Goal: Book appointment/travel/reservation

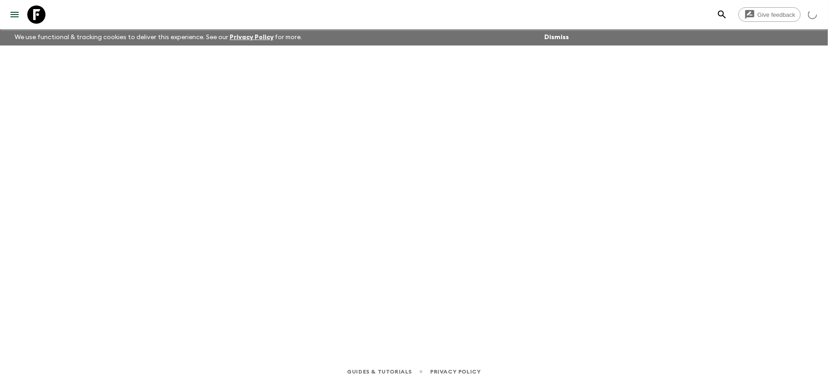
click at [40, 15] on icon at bounding box center [36, 14] width 18 height 18
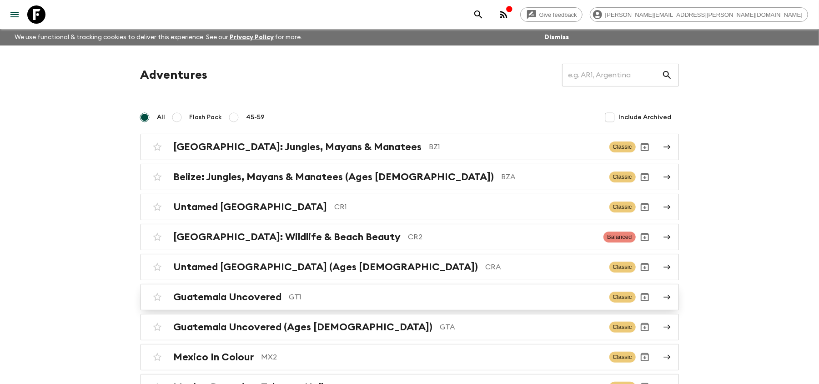
click at [313, 306] on div "Guatemala Uncovered GT1 Classic" at bounding box center [391, 297] width 487 height 18
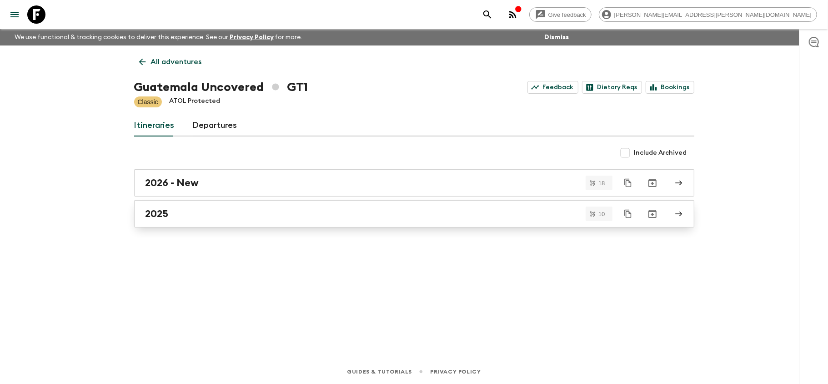
click at [376, 207] on link "2025" at bounding box center [414, 213] width 560 height 27
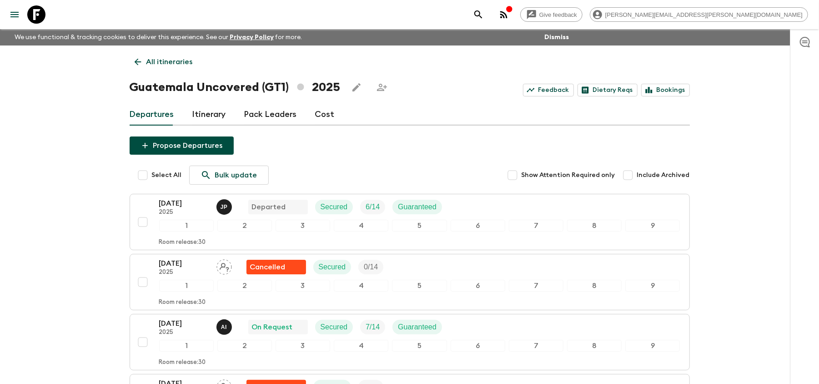
click at [47, 8] on link at bounding box center [36, 14] width 25 height 25
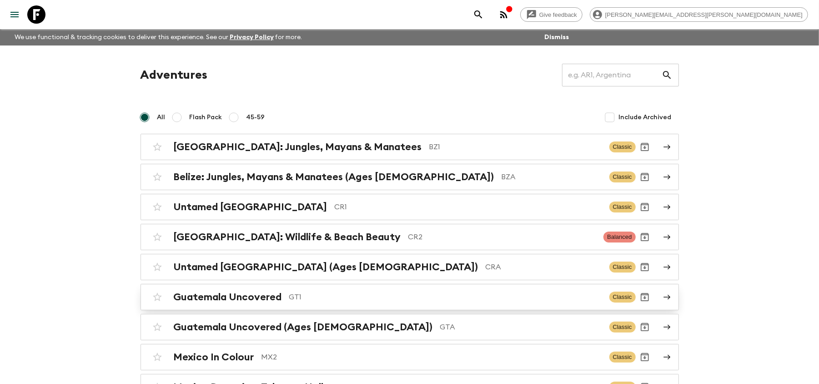
click at [307, 302] on p "GT1" at bounding box center [445, 296] width 313 height 11
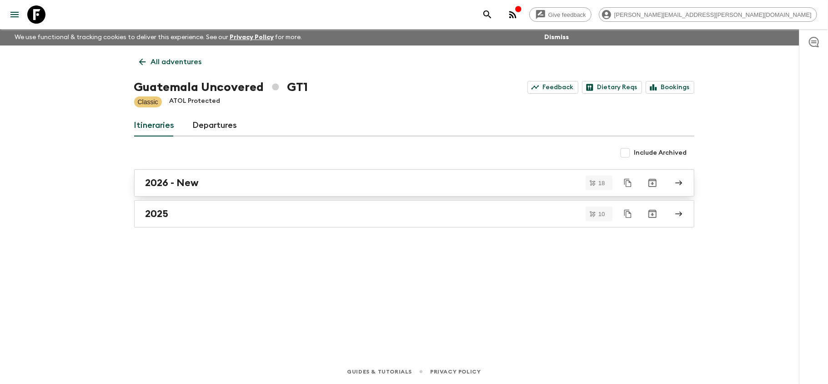
click at [341, 183] on div "2026 - New" at bounding box center [405, 183] width 520 height 12
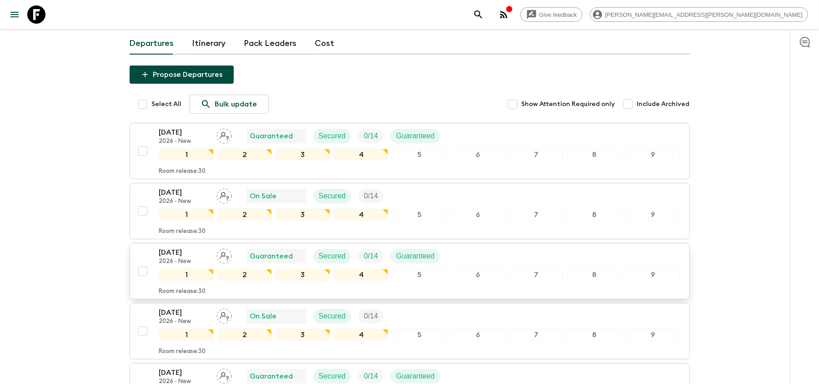
scroll to position [121, 0]
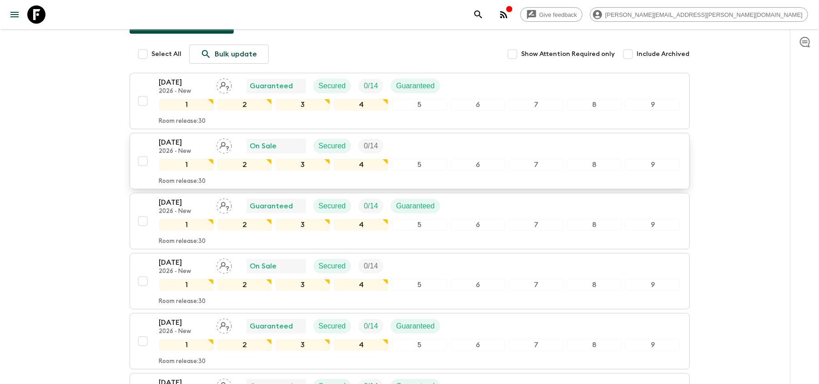
click at [147, 145] on div "07 Feb 2026 2026 - New On Sale Secured 0 / 14 1 2 3 4 5 6 7 8 9 Room release: 30" at bounding box center [407, 161] width 546 height 48
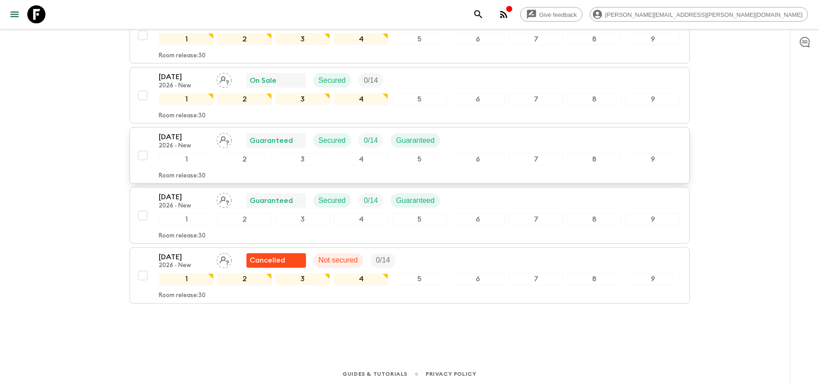
scroll to position [970, 0]
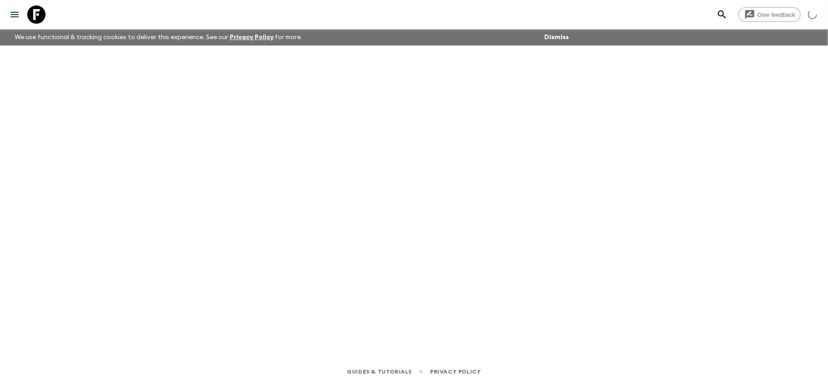
click at [33, 13] on icon at bounding box center [36, 14] width 18 height 18
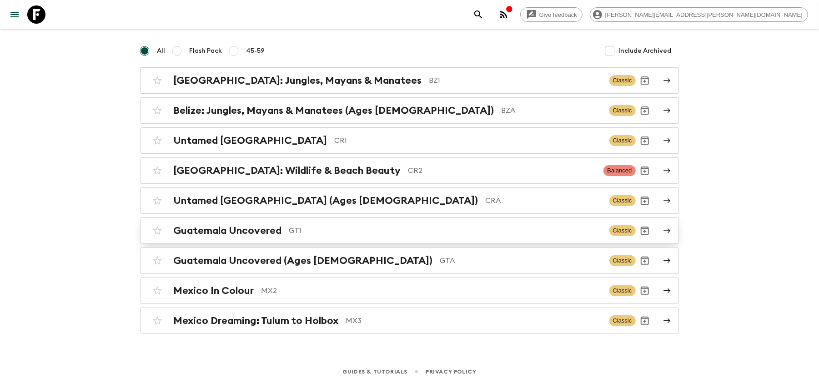
scroll to position [69, 0]
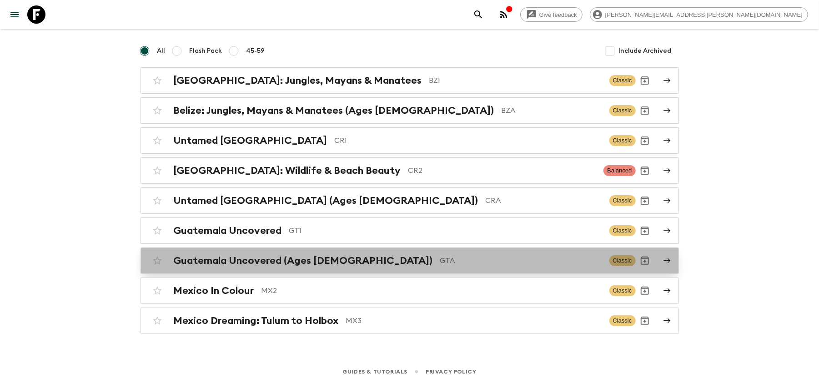
click at [335, 265] on h2 "Guatemala Uncovered (Ages [DEMOGRAPHIC_DATA])" at bounding box center [303, 261] width 259 height 12
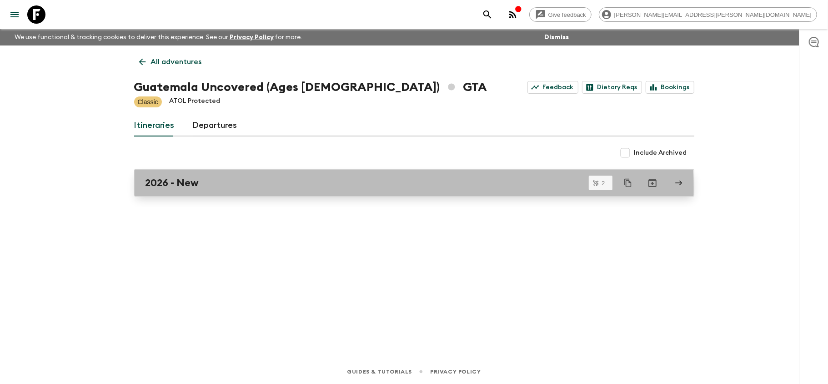
click at [299, 188] on div "2026 - New" at bounding box center [405, 183] width 520 height 12
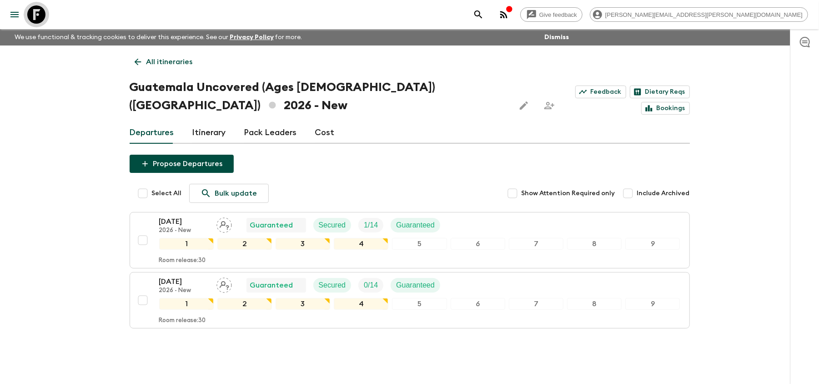
click at [27, 15] on icon at bounding box center [36, 14] width 18 height 18
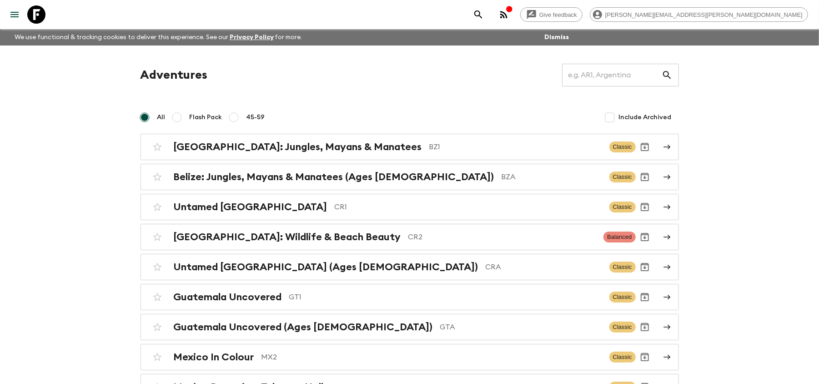
click at [41, 13] on icon at bounding box center [36, 14] width 18 height 18
click at [398, 198] on div "Untamed [GEOGRAPHIC_DATA] CR1 Classic" at bounding box center [391, 207] width 487 height 18
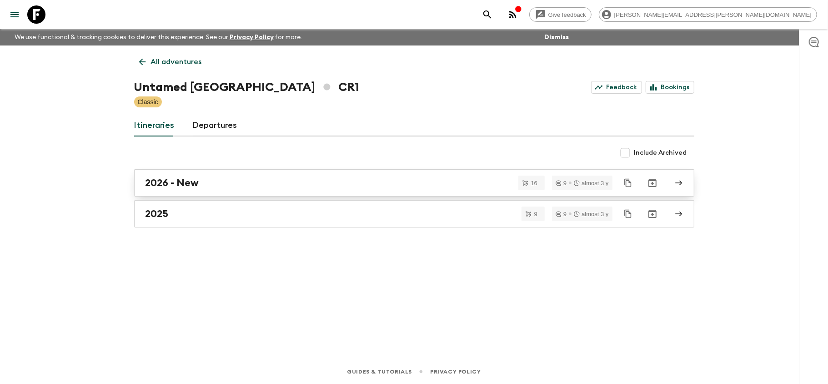
click at [233, 175] on link "2026 - New" at bounding box center [414, 182] width 560 height 27
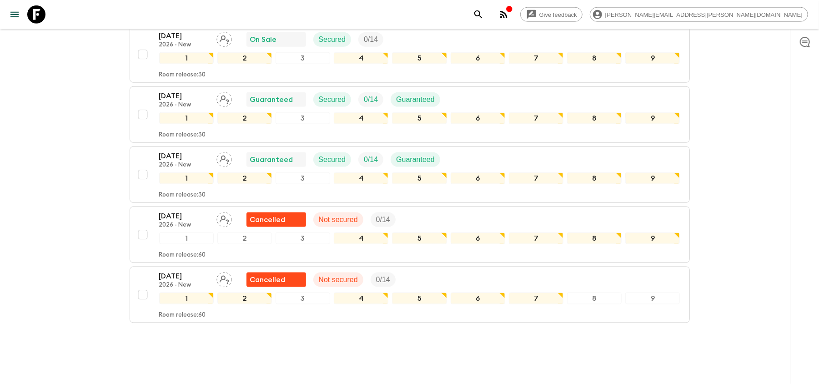
scroll to position [848, 0]
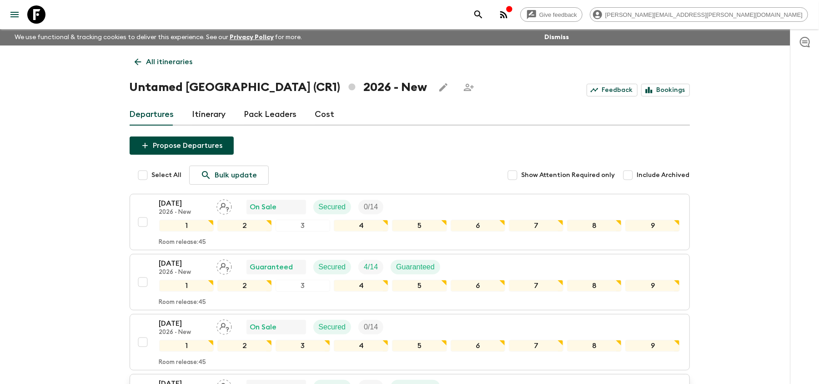
scroll to position [121, 0]
